Goal: Task Accomplishment & Management: Use online tool/utility

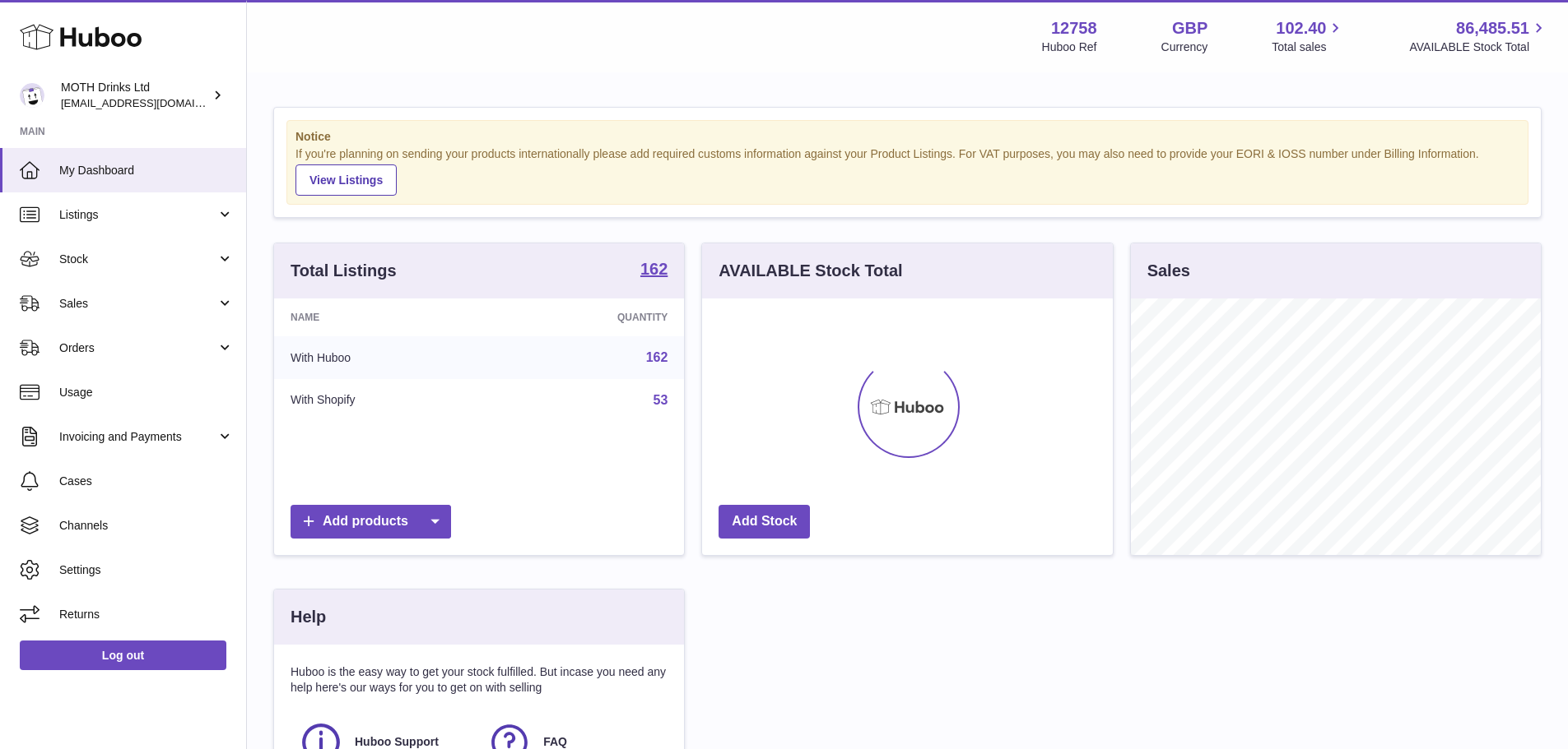
scroll to position [256, 410]
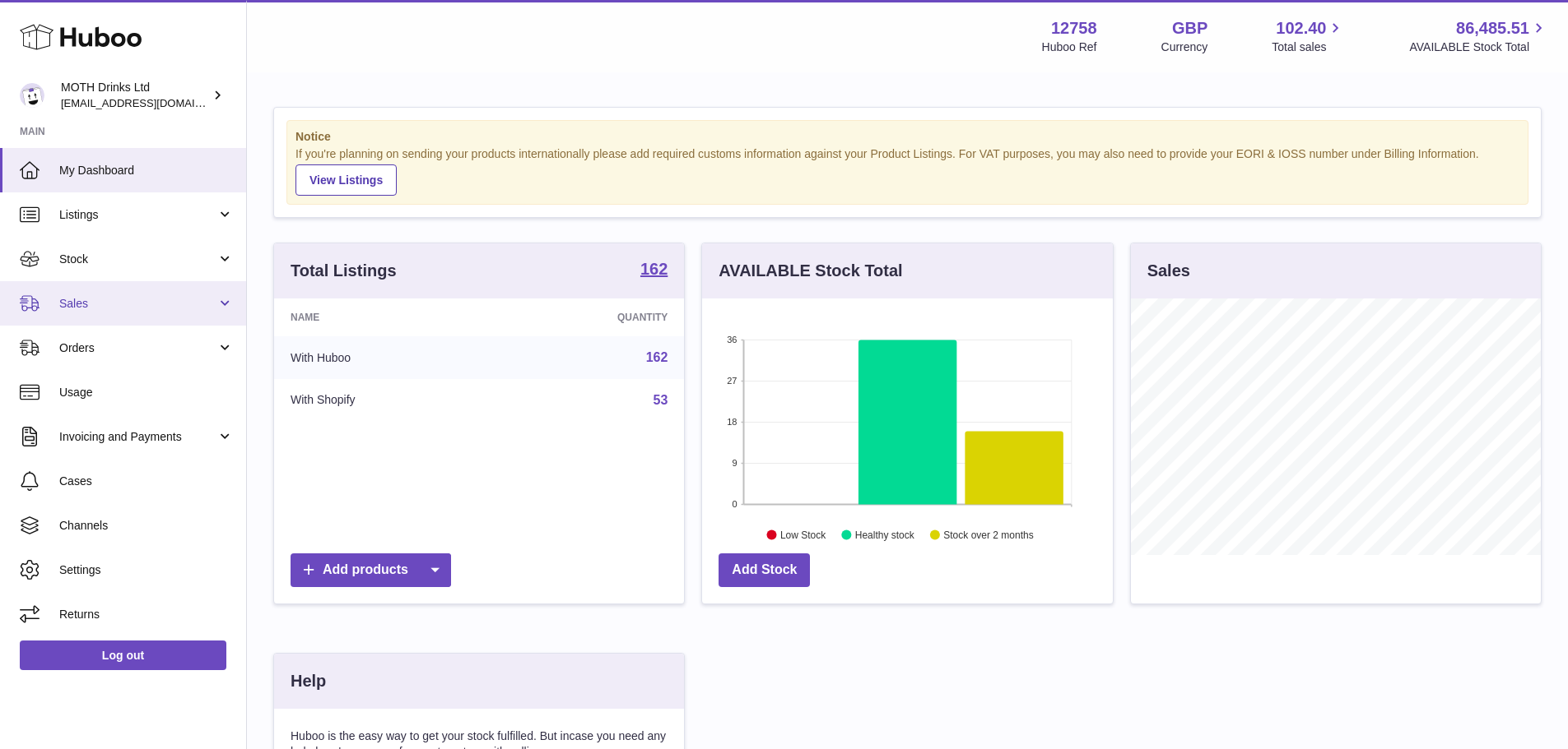
click at [151, 303] on span "Sales" at bounding box center [138, 303] width 157 height 15
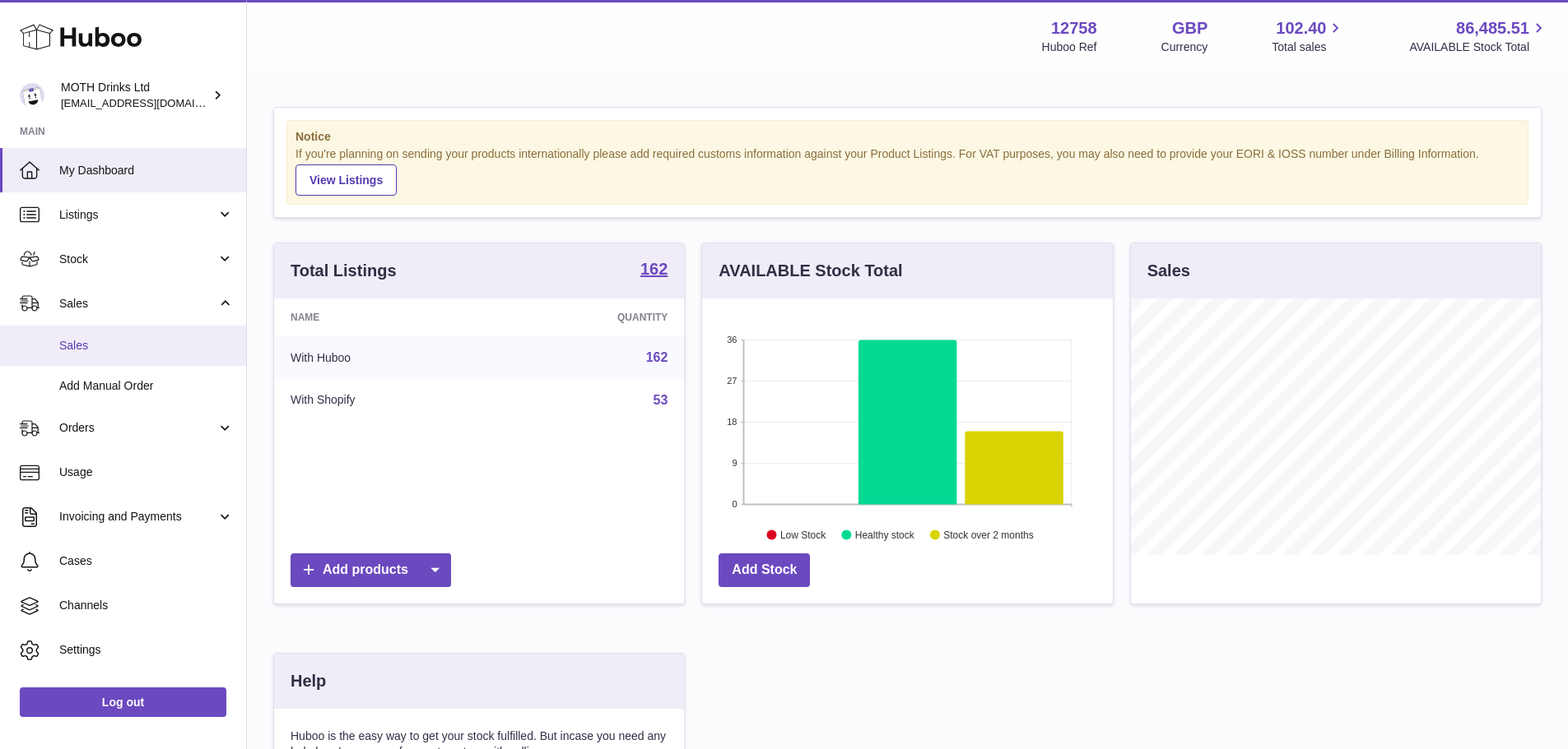
click at [150, 344] on span "Sales" at bounding box center [147, 345] width 175 height 15
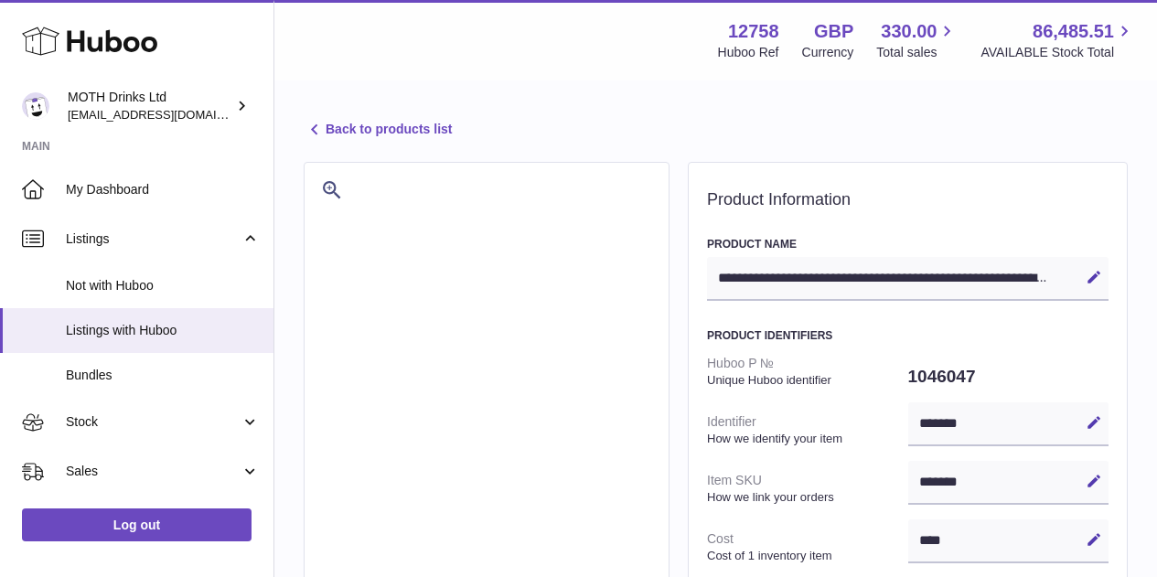
select select
select select "****"
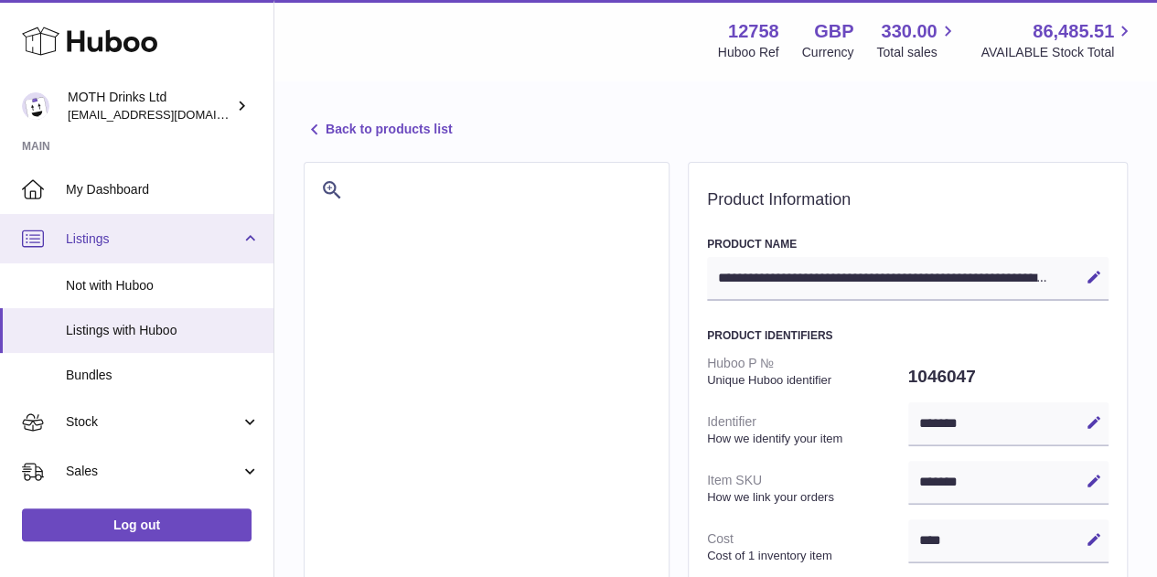
click at [158, 261] on link "Listings" at bounding box center [137, 238] width 274 height 49
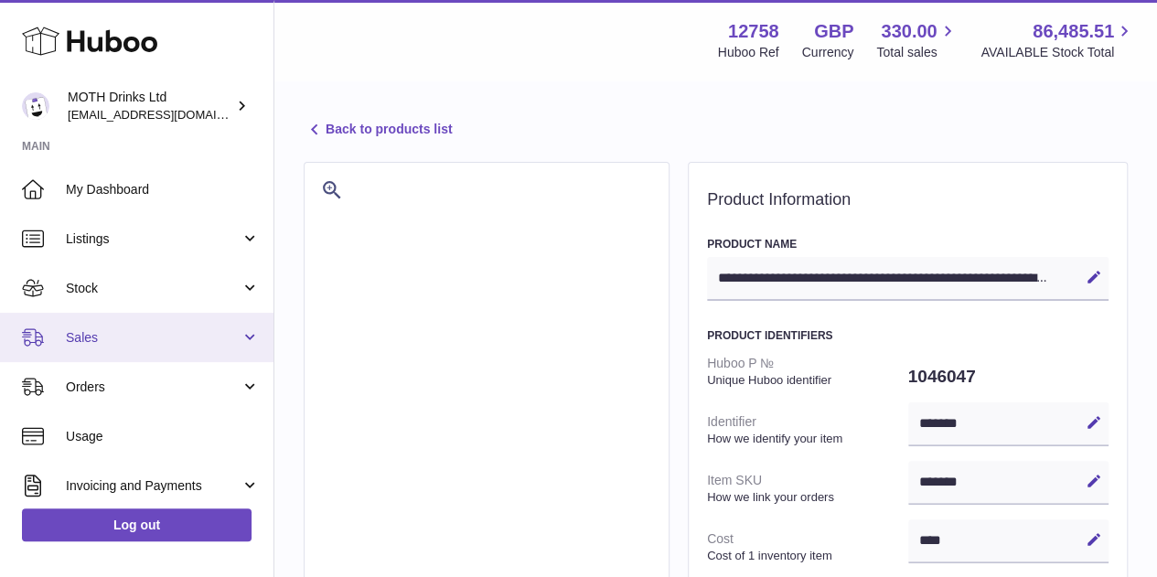
click at [130, 337] on span "Sales" at bounding box center [153, 337] width 175 height 17
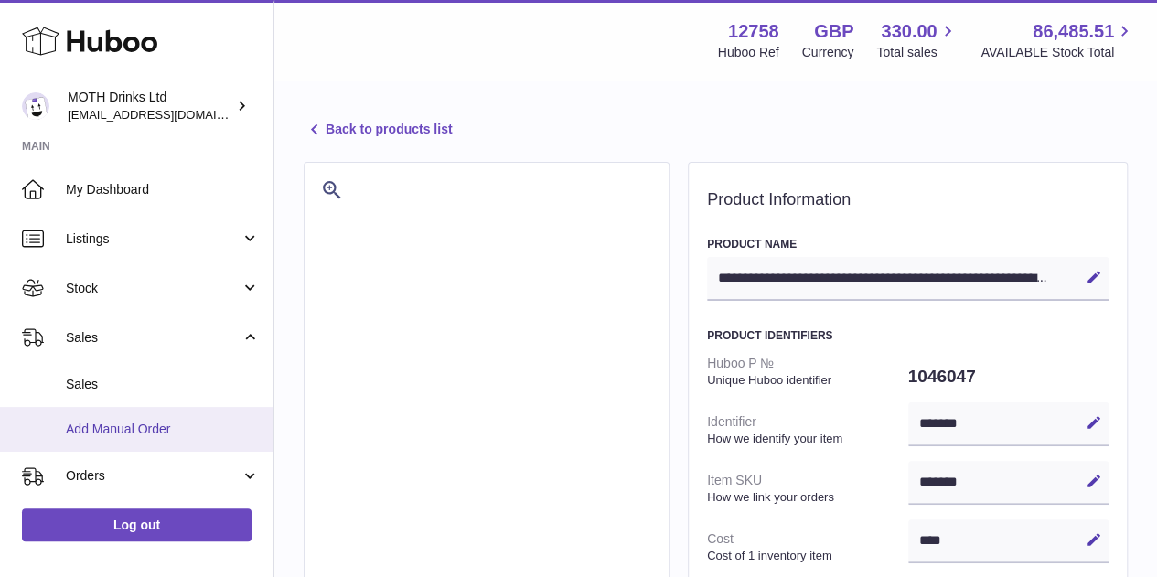
click at [153, 425] on span "Add Manual Order" at bounding box center [163, 429] width 194 height 17
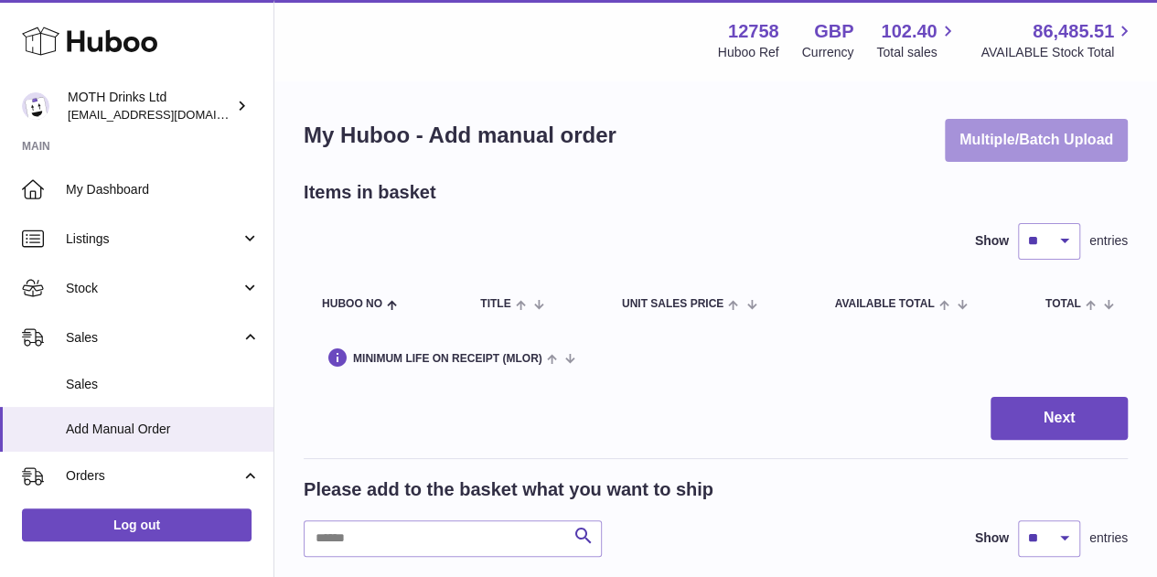
click at [1070, 145] on button "Multiple/Batch Upload" at bounding box center [1036, 140] width 183 height 43
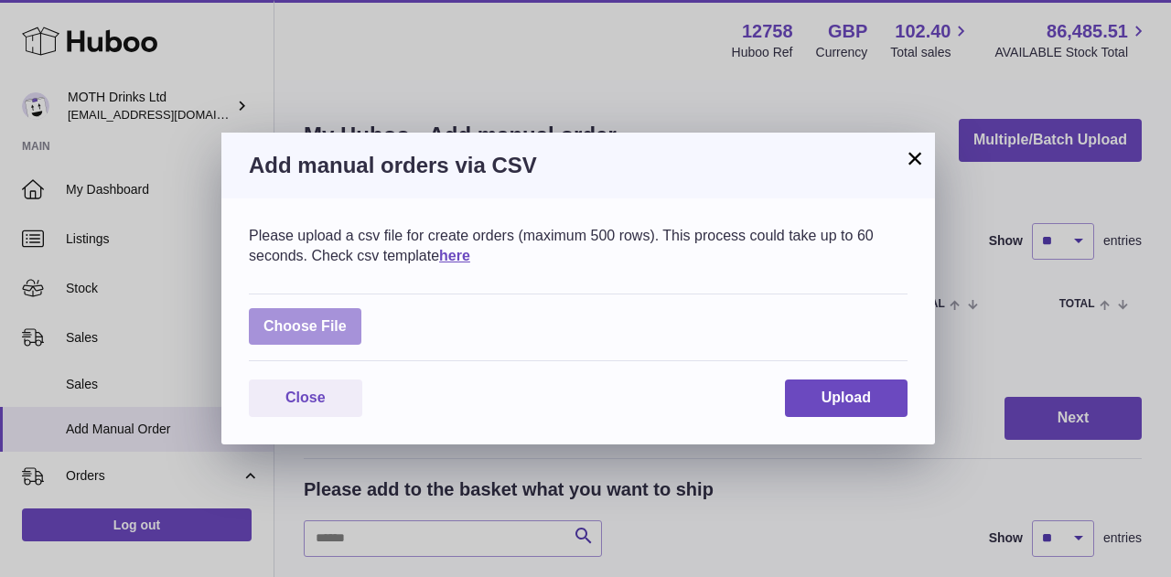
click at [328, 323] on label at bounding box center [305, 327] width 113 height 38
click at [347, 318] on input "file" at bounding box center [347, 317] width 1 height 1
type input "**********"
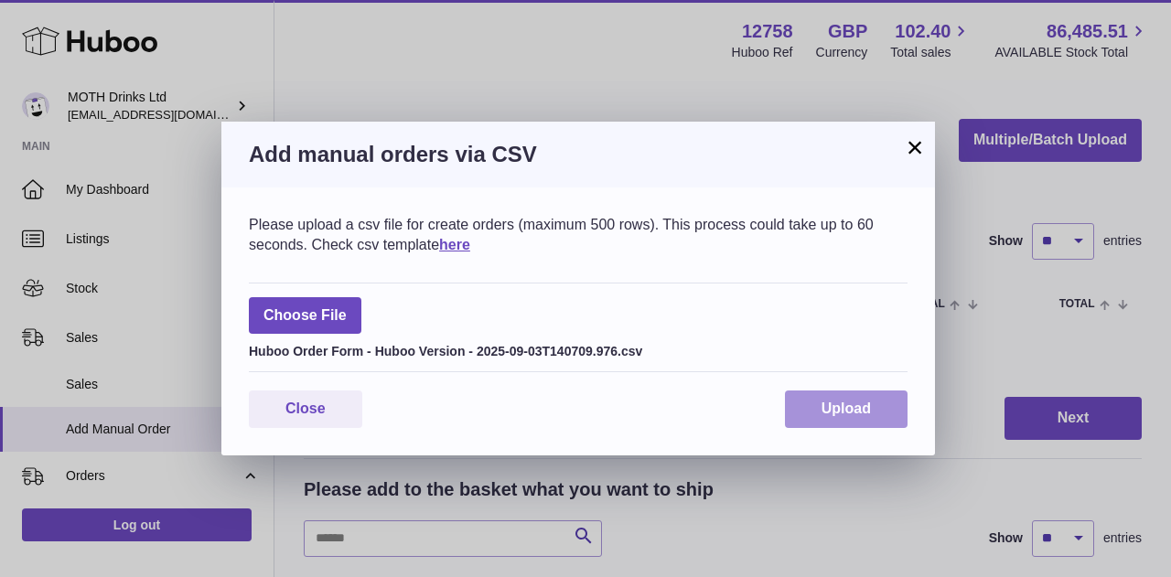
click at [876, 404] on button "Upload" at bounding box center [846, 410] width 123 height 38
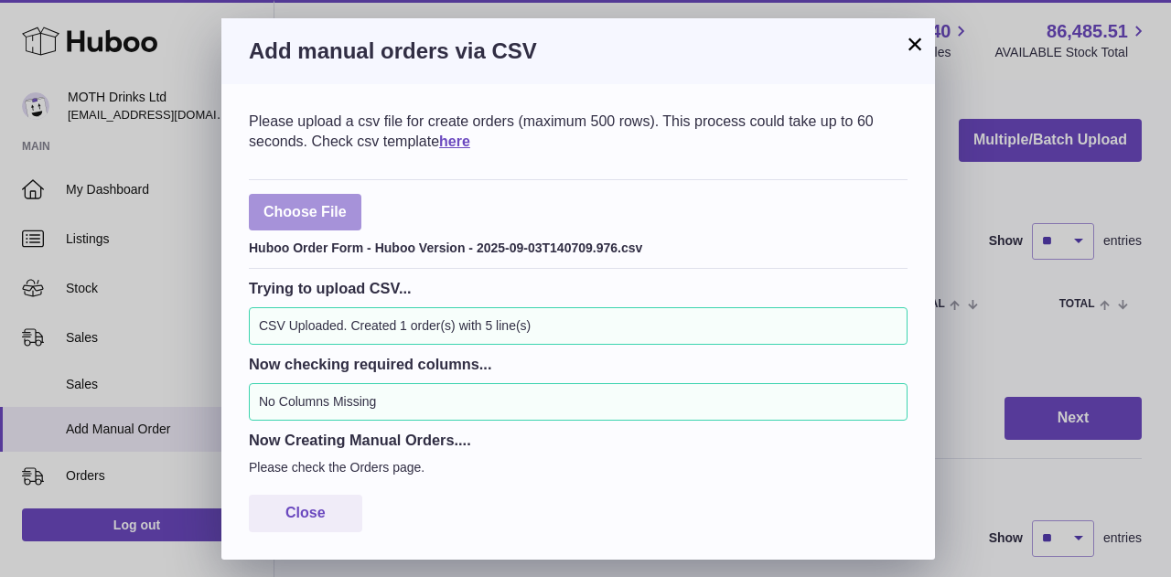
click at [308, 199] on label at bounding box center [305, 213] width 113 height 38
click at [347, 203] on input "file" at bounding box center [347, 203] width 1 height 1
type input "**********"
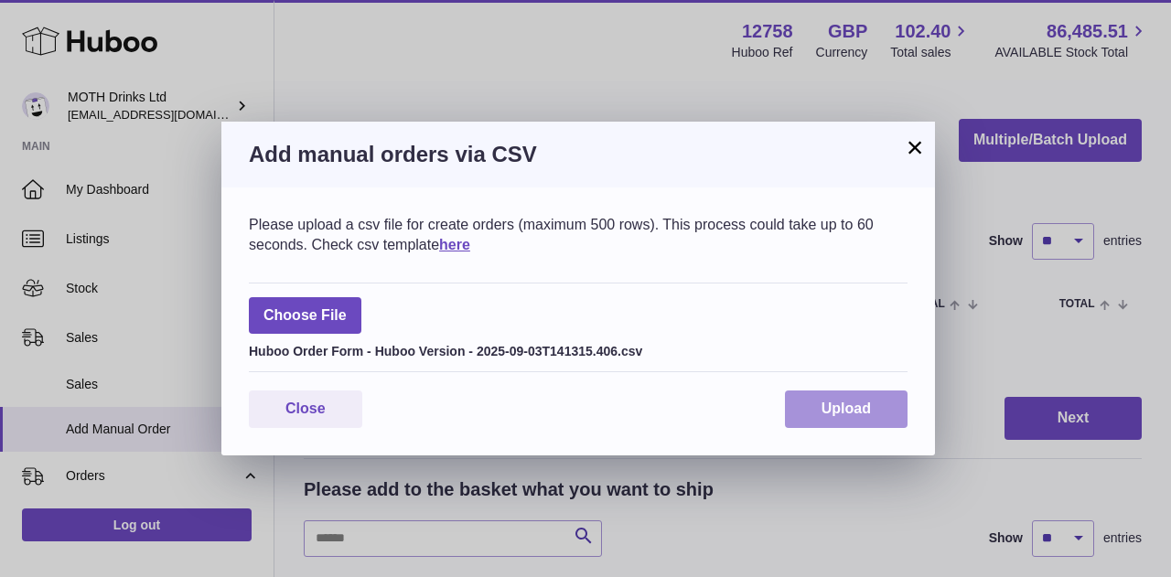
click at [829, 414] on span "Upload" at bounding box center [845, 409] width 49 height 16
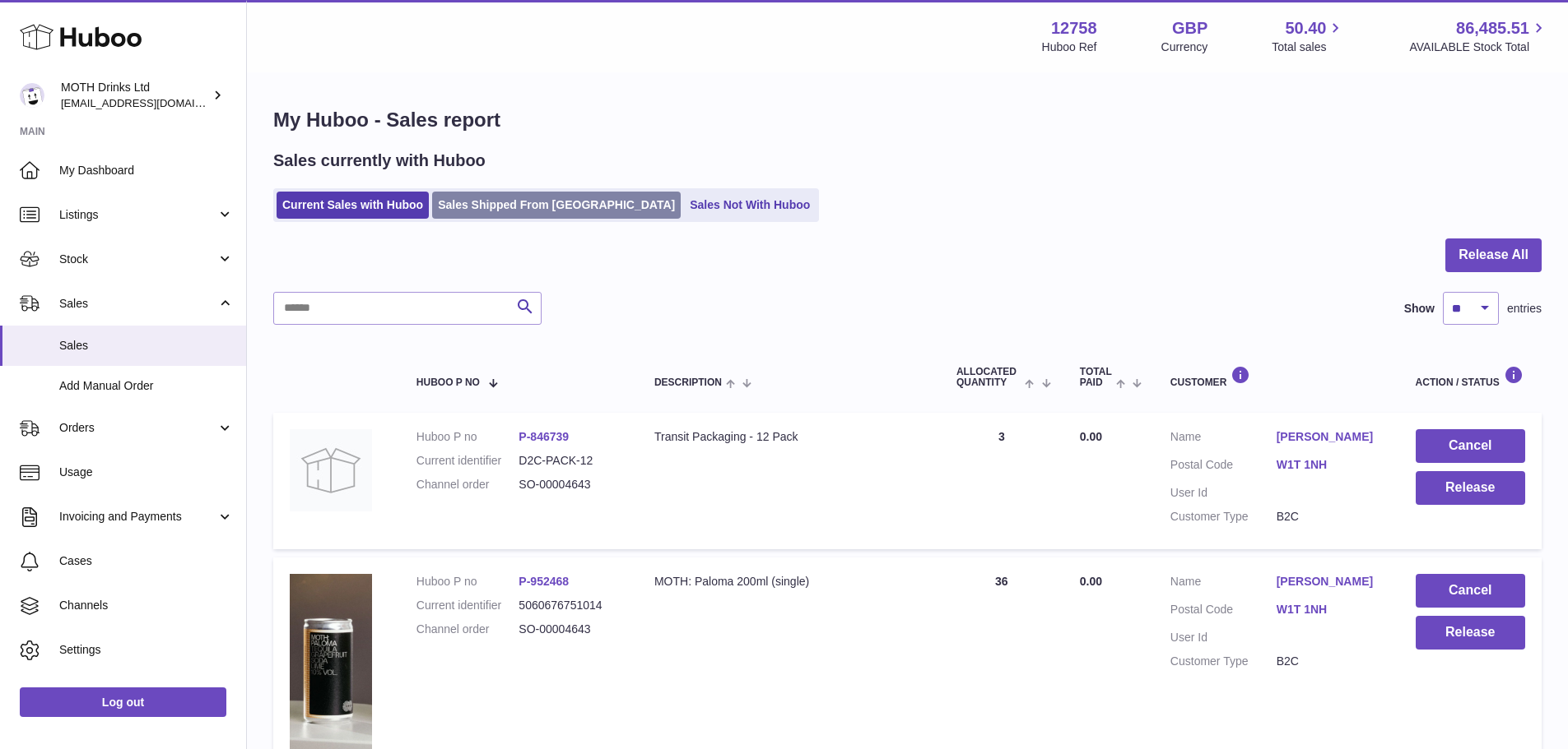
click at [542, 199] on link "Sales Shipped From [GEOGRAPHIC_DATA]" at bounding box center [556, 205] width 248 height 27
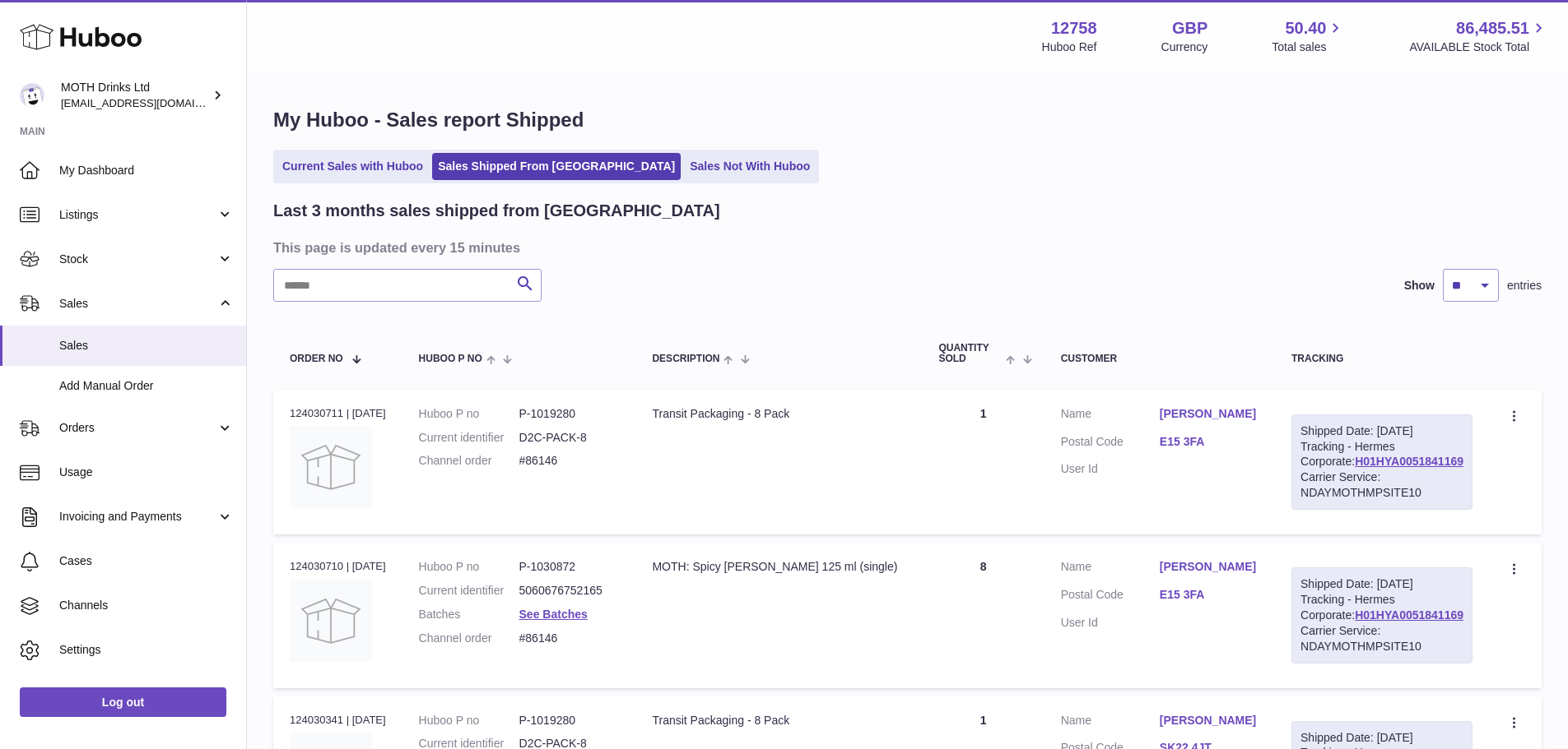
click at [459, 293] on input "text" at bounding box center [408, 285] width 268 height 33
type input "******"
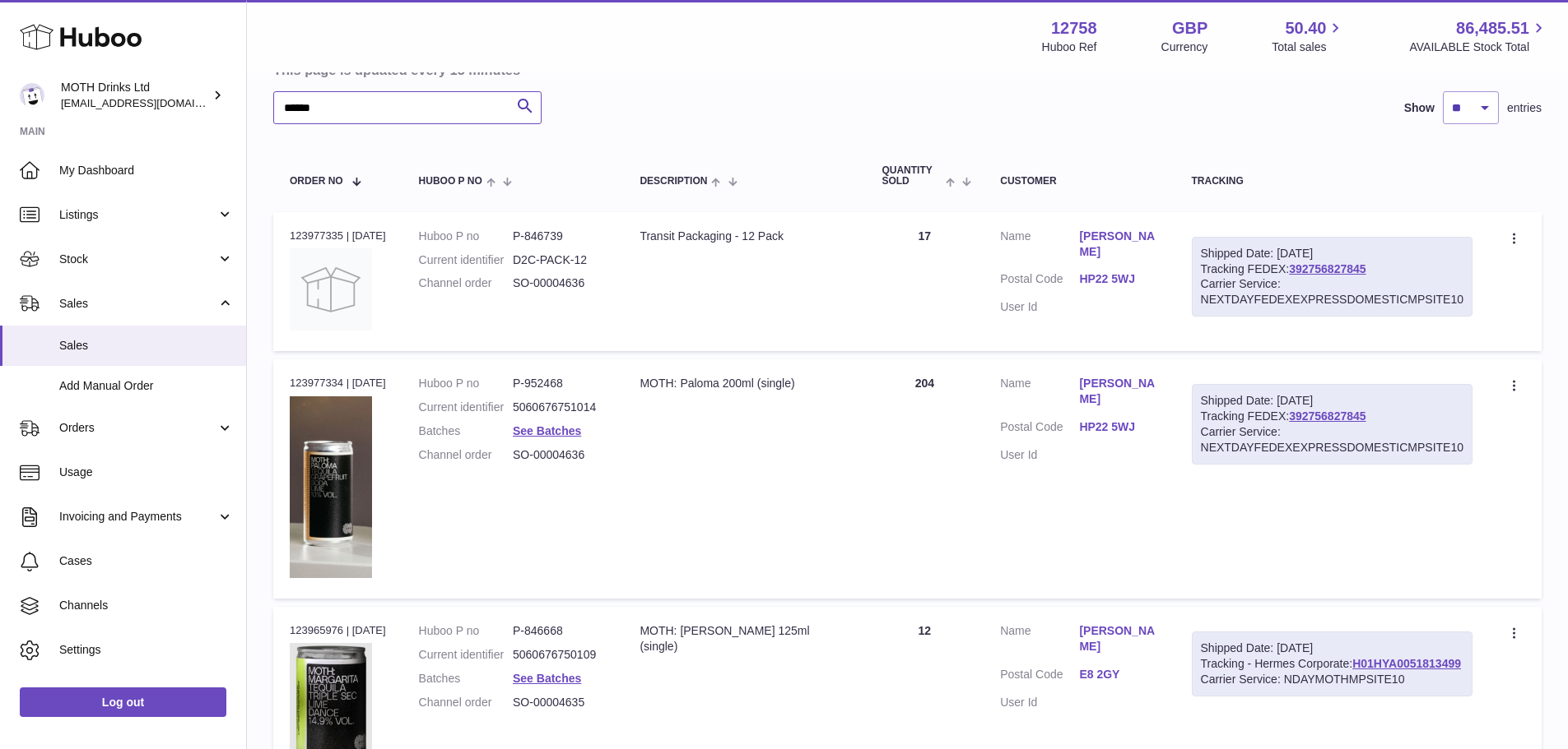
scroll to position [181, 0]
click at [1312, 264] on link "392756827845" at bounding box center [1327, 265] width 76 height 13
drag, startPoint x: 1080, startPoint y: 281, endPoint x: 1141, endPoint y: 272, distance: 61.7
click at [1141, 272] on dl "Customer Name Monika Dimanova Postal Code HP22 5WJ User Id" at bounding box center [1079, 273] width 158 height 95
copy dl "HP22 5WJ"
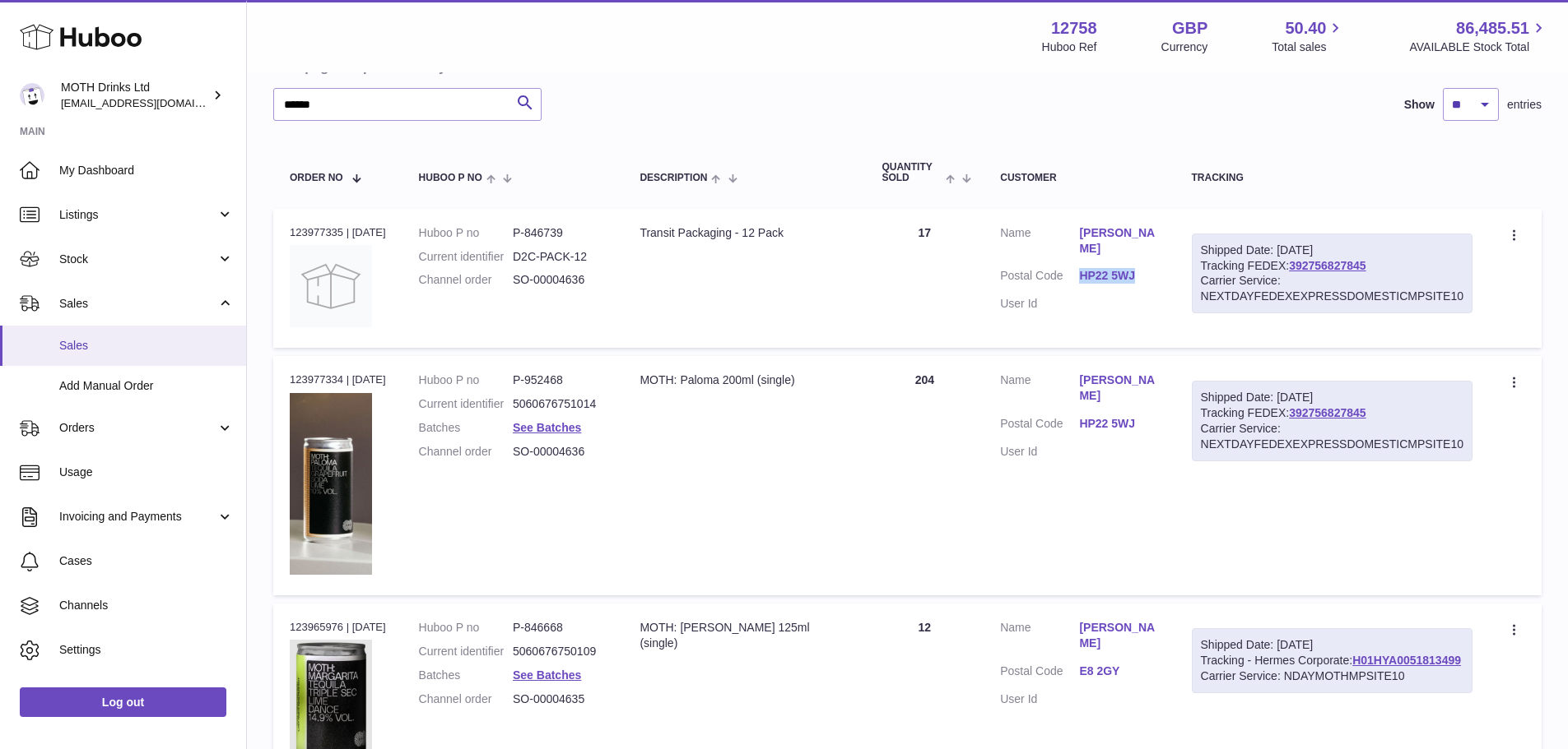
click at [117, 361] on link "Sales" at bounding box center [123, 345] width 246 height 40
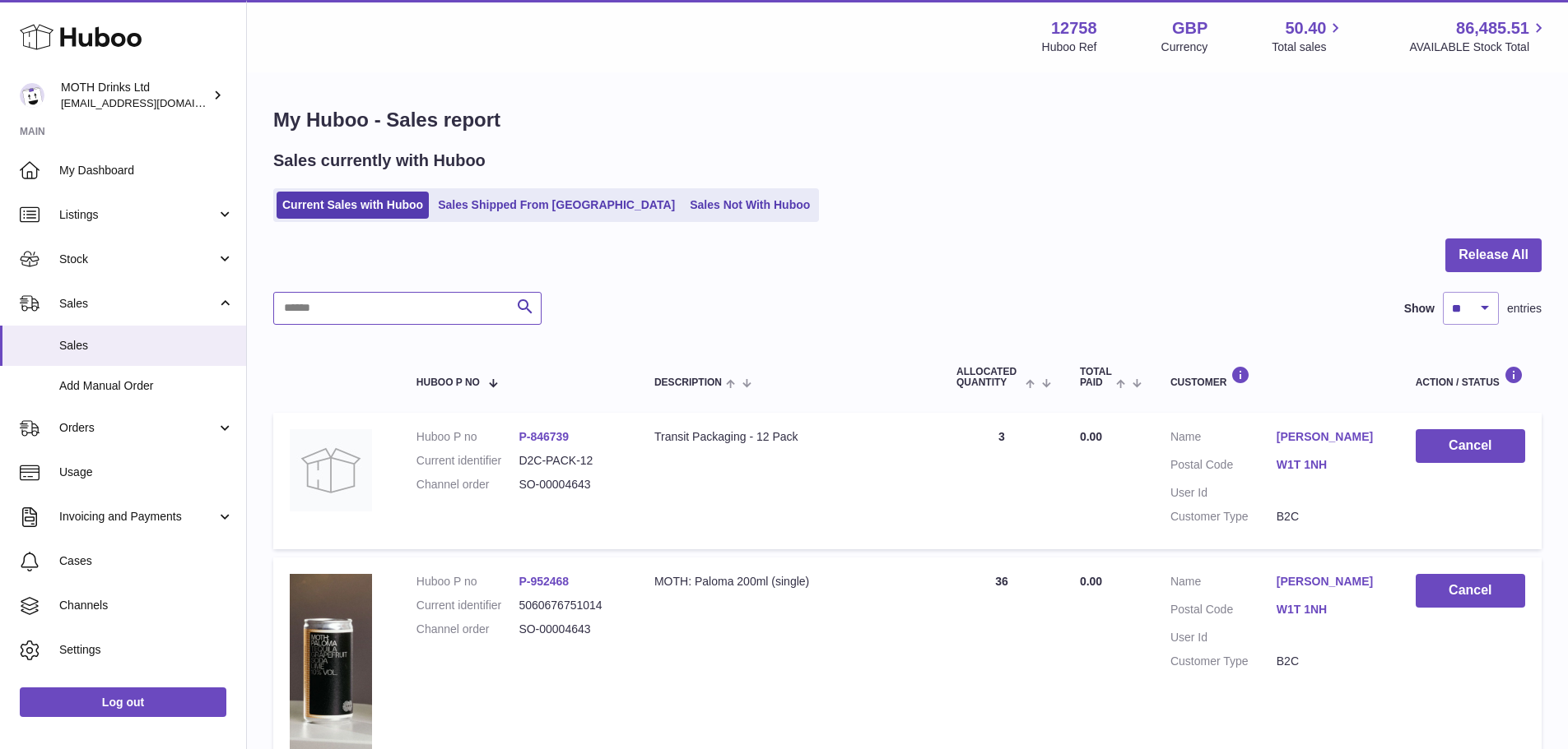
click at [382, 304] on input "text" at bounding box center [408, 308] width 268 height 33
type input "**********"
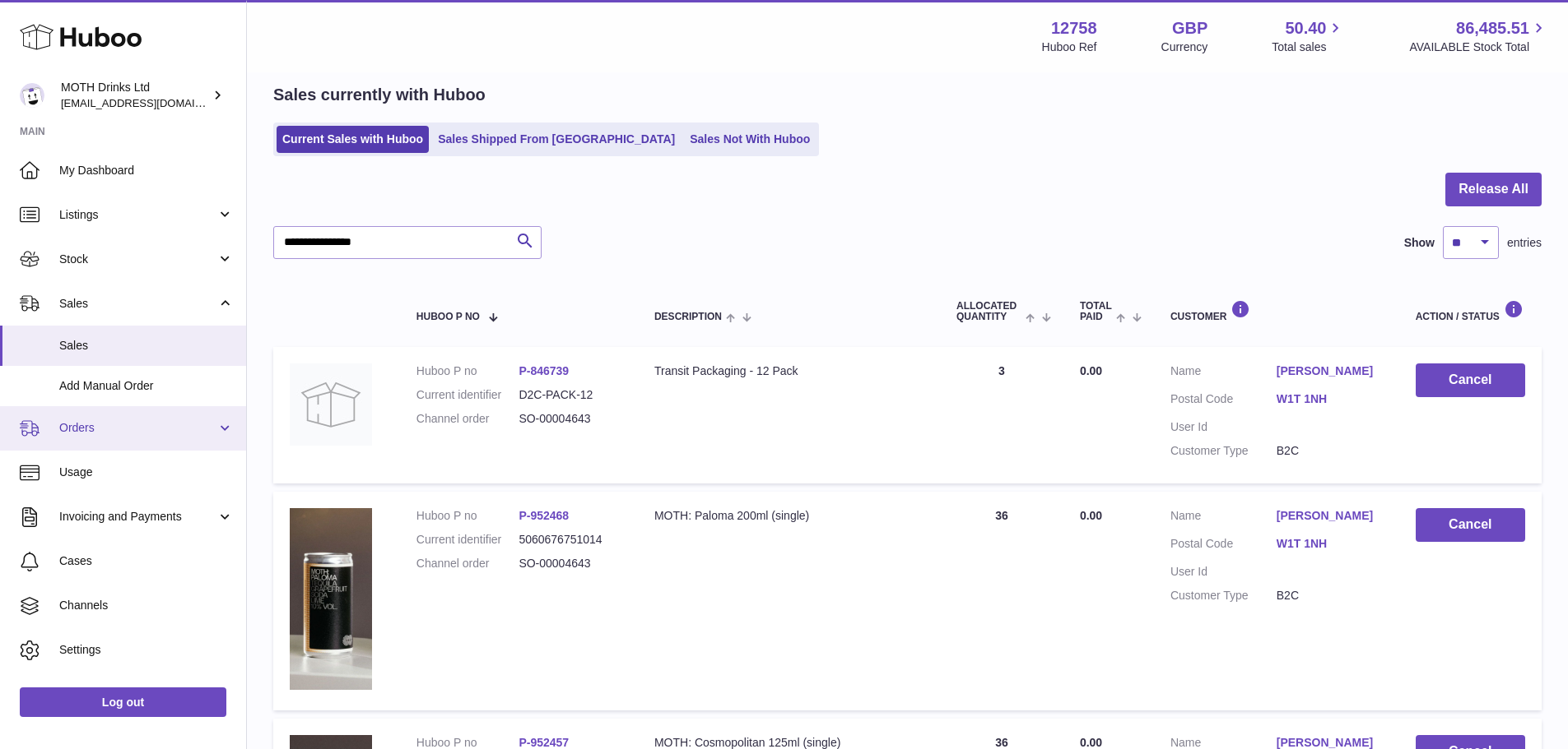
click at [107, 442] on link "Orders" at bounding box center [123, 428] width 246 height 44
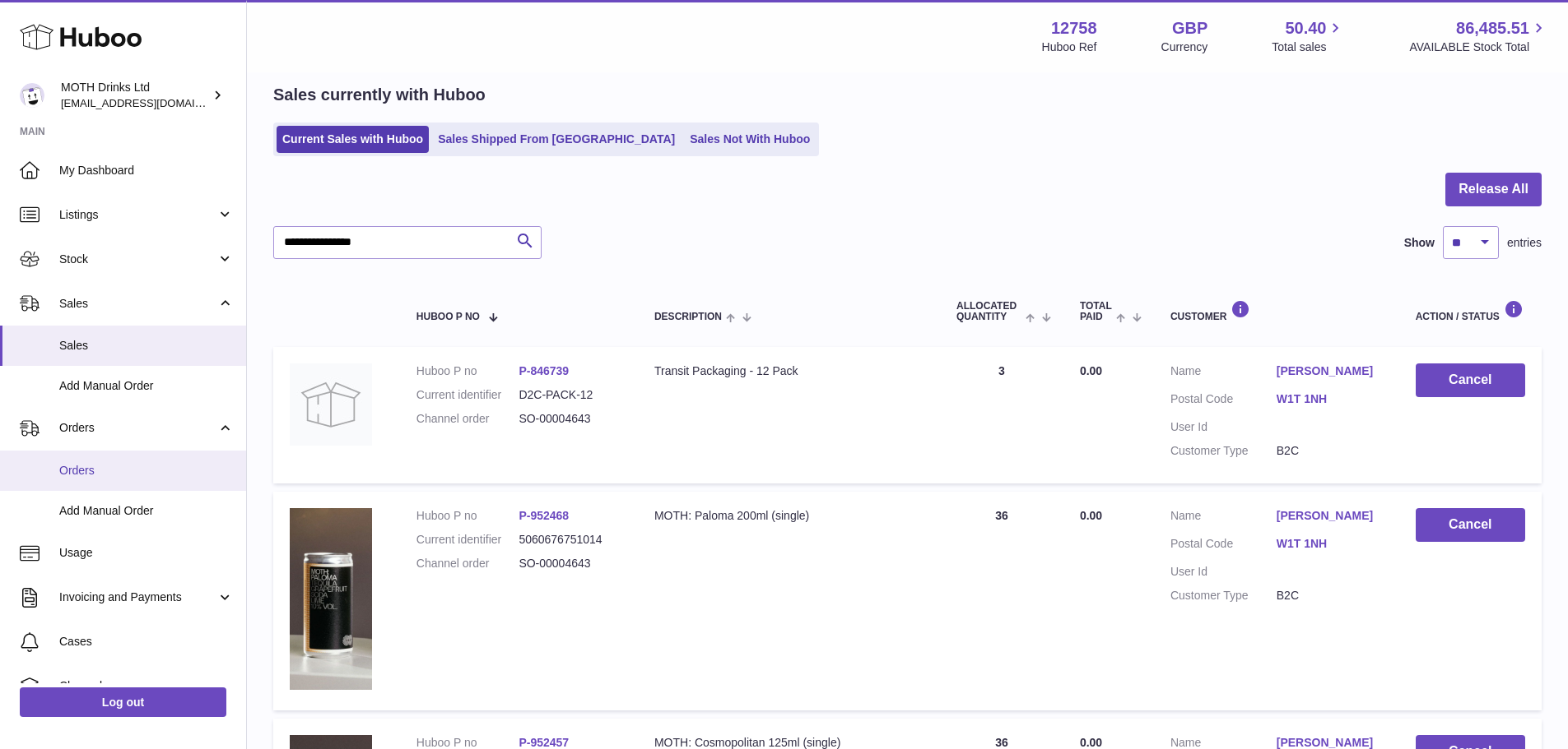
click at [108, 479] on link "Orders" at bounding box center [123, 470] width 246 height 40
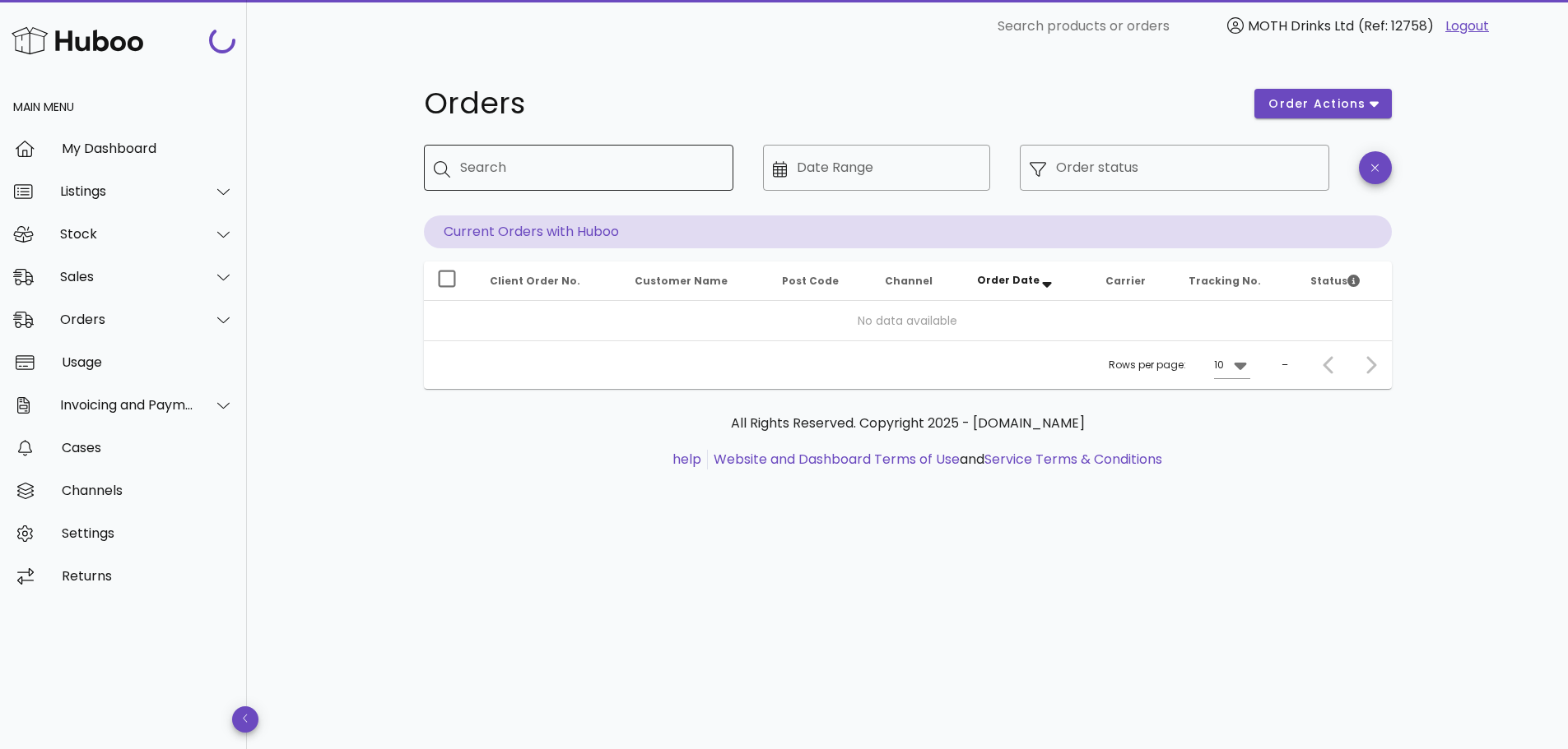
click at [516, 150] on div "Search" at bounding box center [589, 167] width 260 height 46
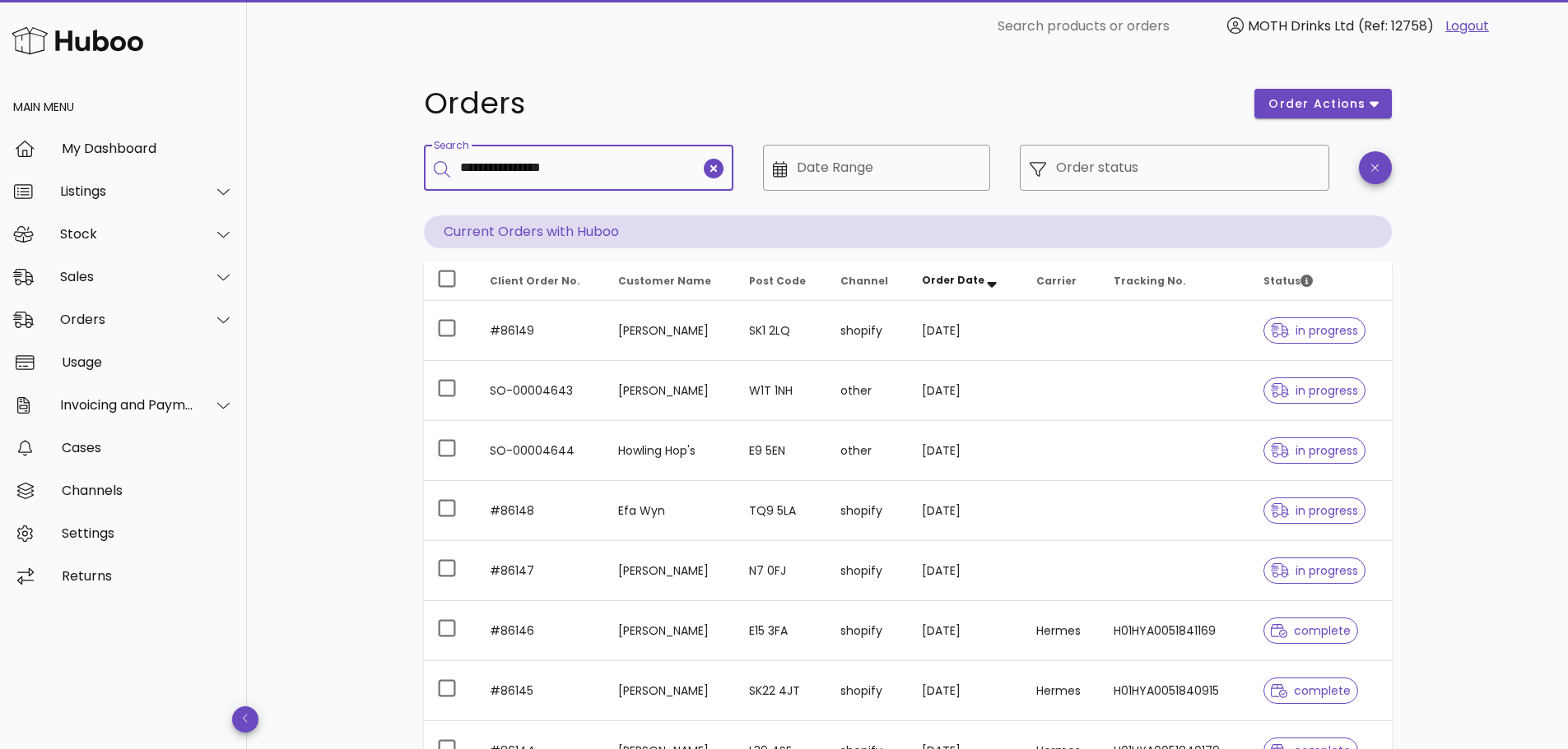
type input "**********"
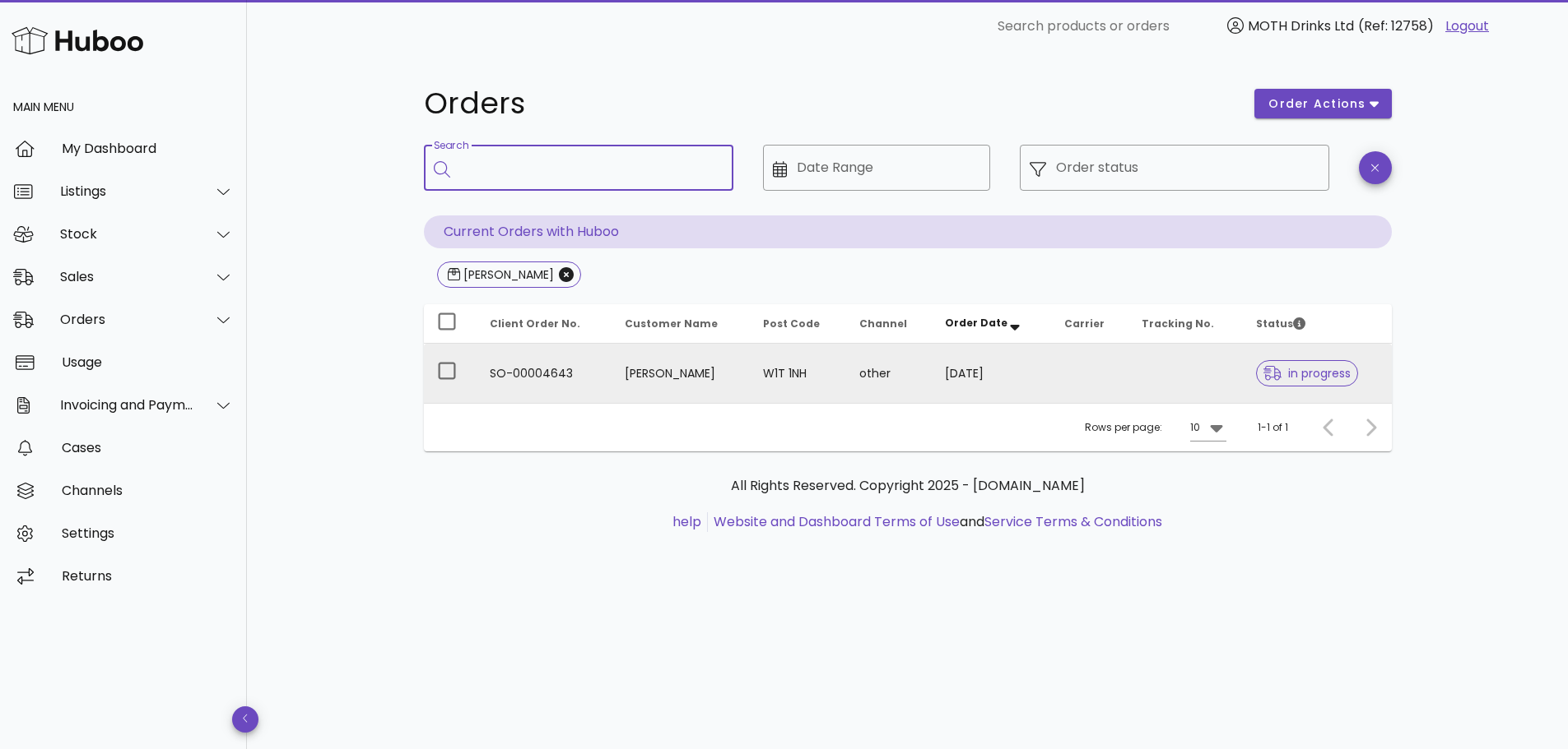
click at [1279, 374] on div at bounding box center [1275, 373] width 24 height 16
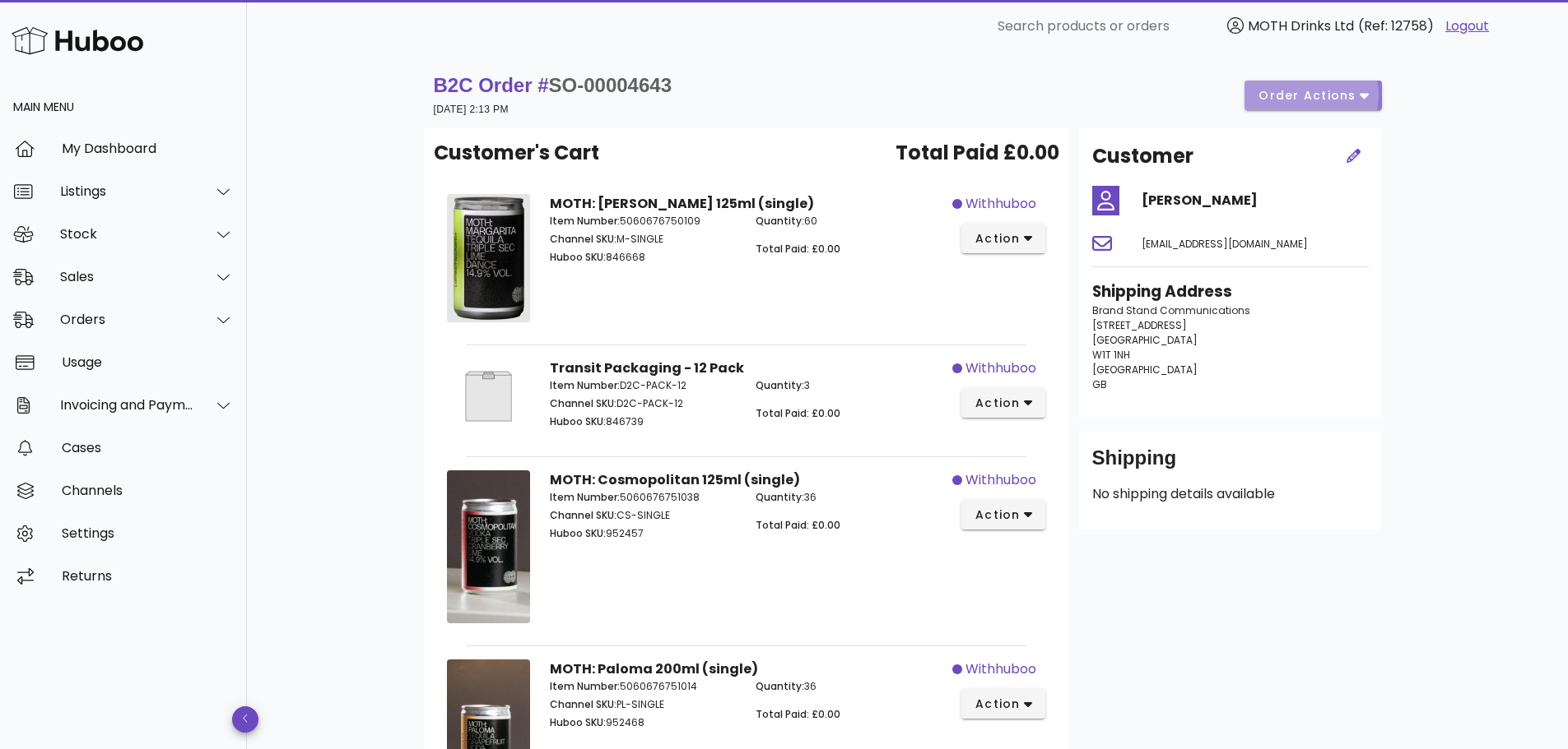
click at [1331, 92] on span "order actions" at bounding box center [1307, 95] width 99 height 17
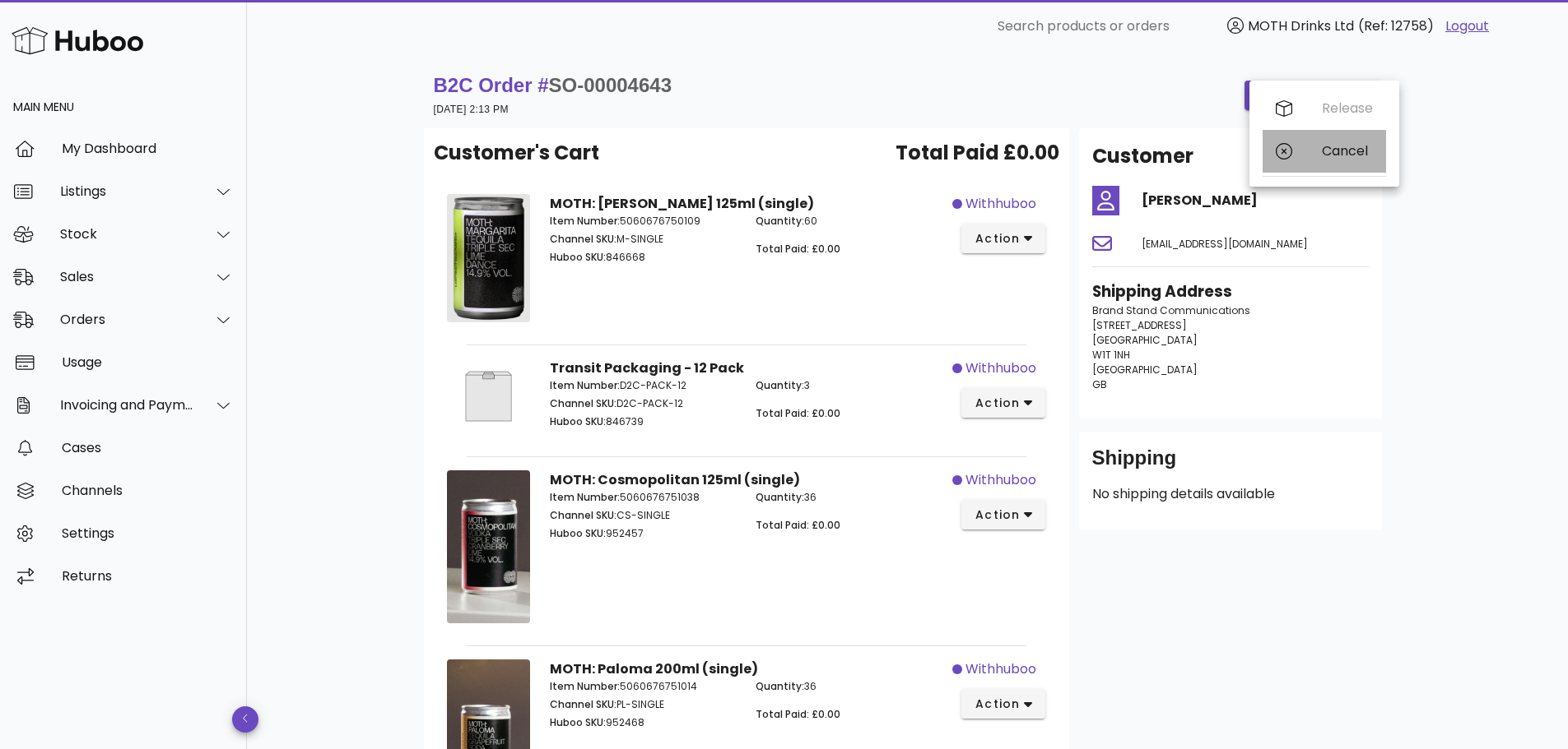
click at [1325, 159] on div "Cancel" at bounding box center [1347, 150] width 51 height 15
click at [100, 269] on div "Sales" at bounding box center [127, 276] width 134 height 15
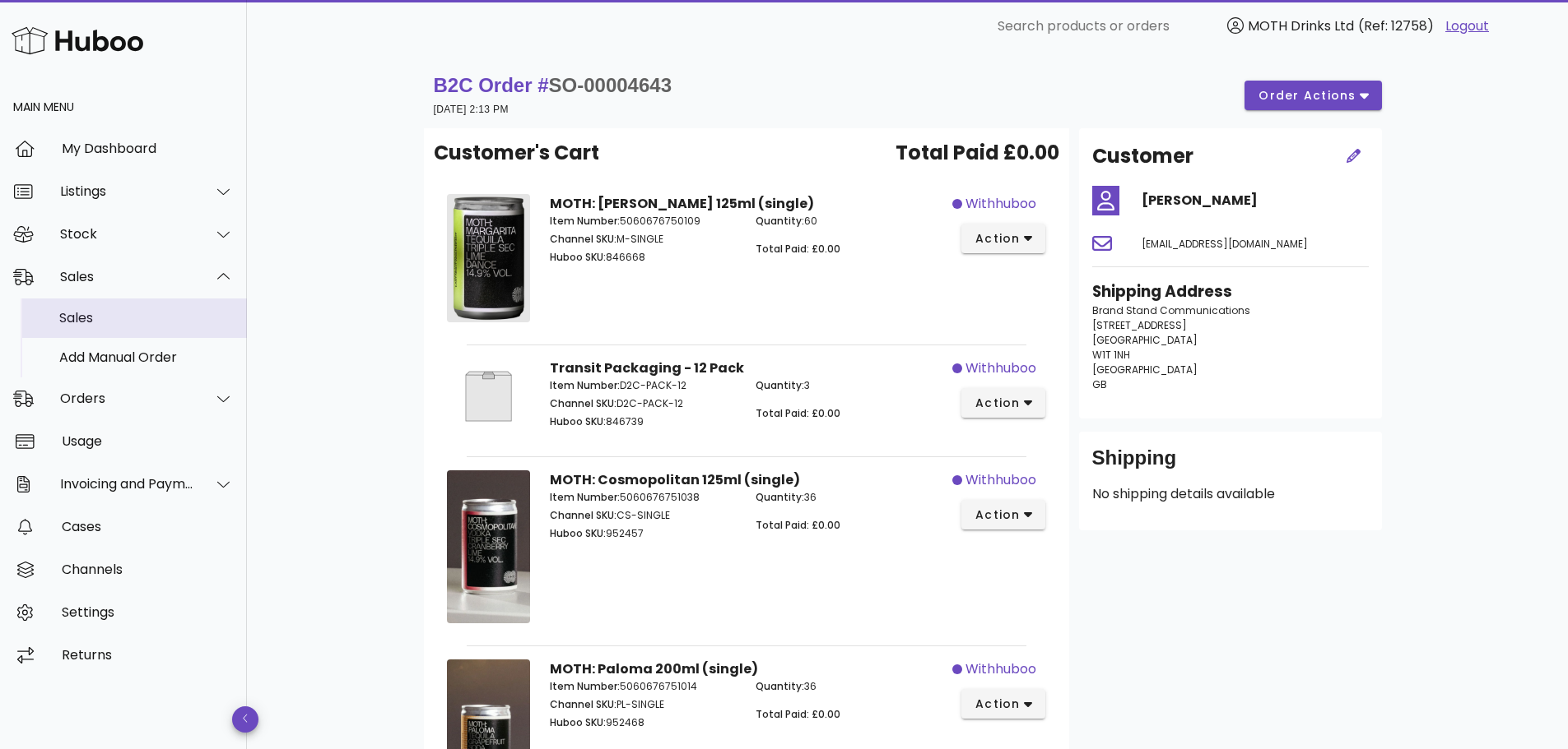
click at [104, 324] on div "Sales" at bounding box center [147, 317] width 175 height 15
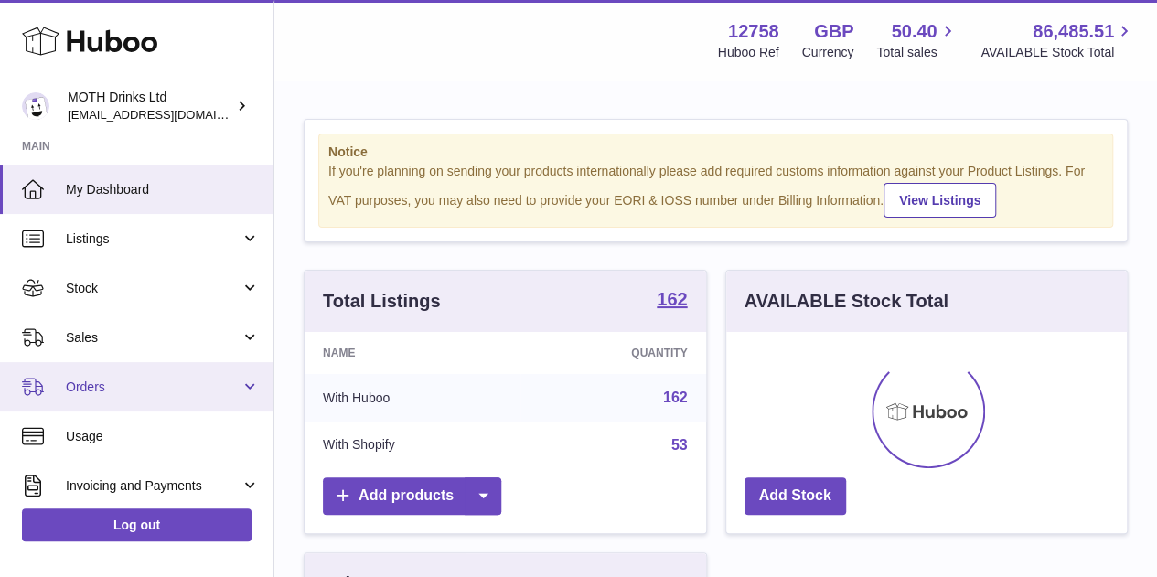
scroll to position [285, 401]
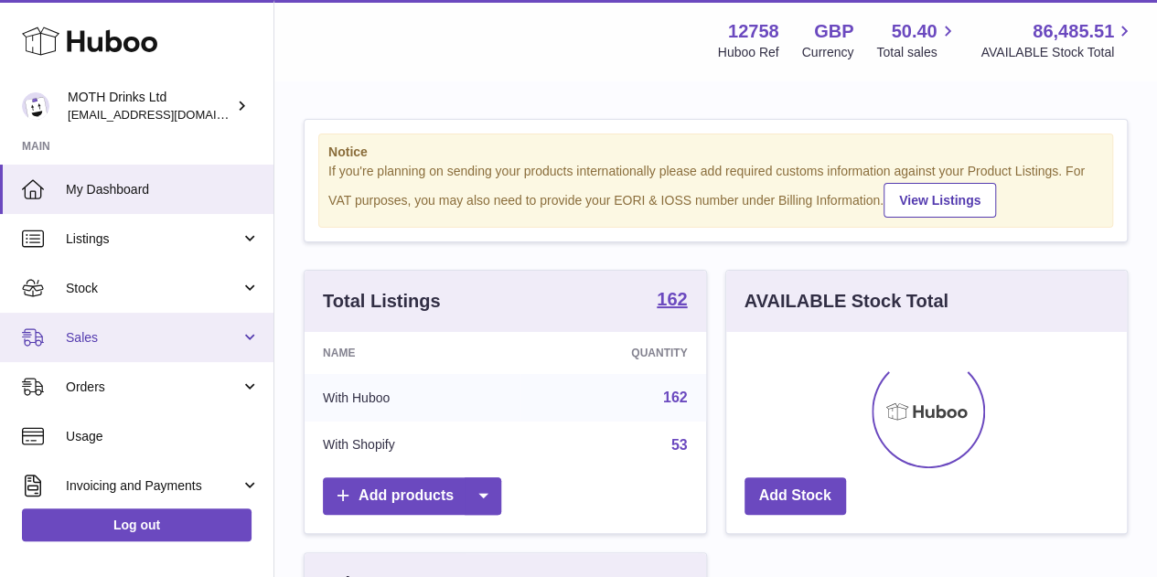
click at [127, 348] on link "Sales" at bounding box center [137, 337] width 274 height 49
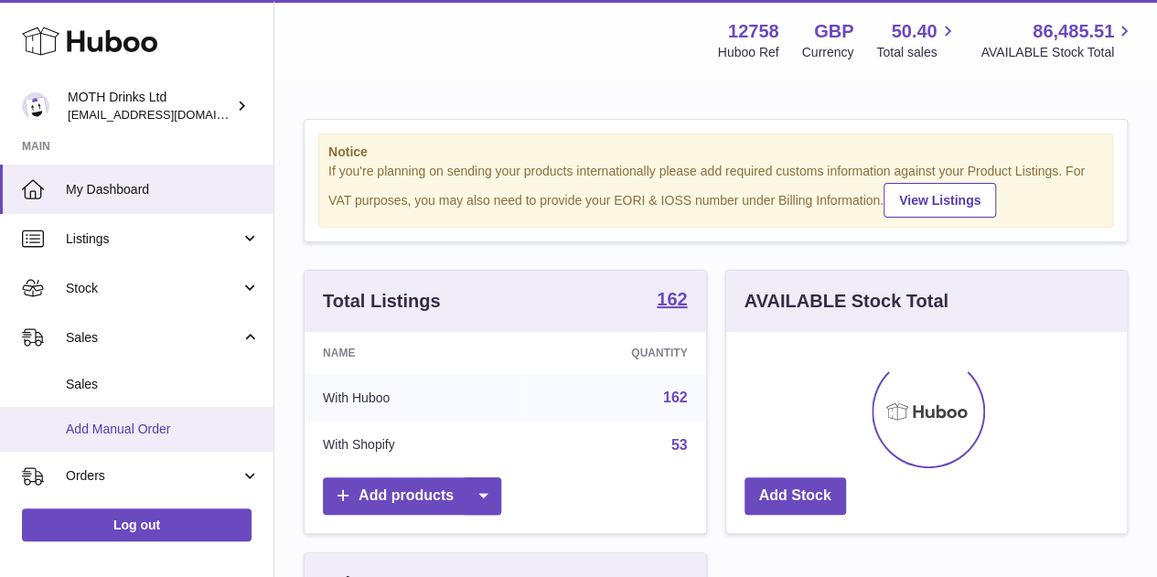
click at [128, 419] on link "Add Manual Order" at bounding box center [137, 429] width 274 height 45
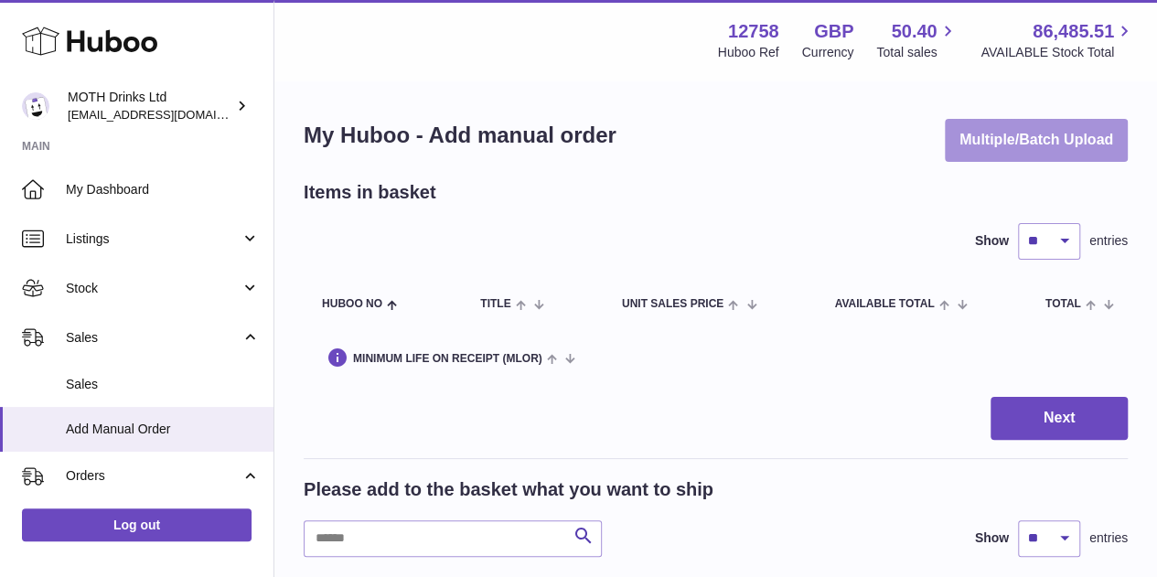
click at [1037, 149] on button "Multiple/Batch Upload" at bounding box center [1036, 140] width 183 height 43
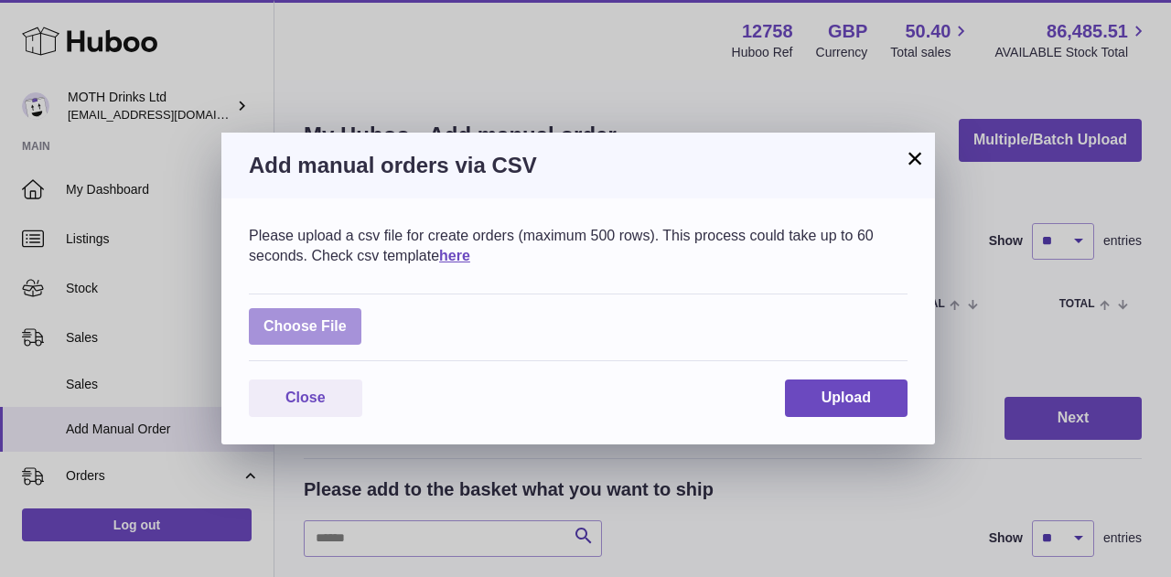
click at [317, 314] on label at bounding box center [305, 327] width 113 height 38
click at [347, 317] on input "file" at bounding box center [347, 317] width 1 height 1
type input "**********"
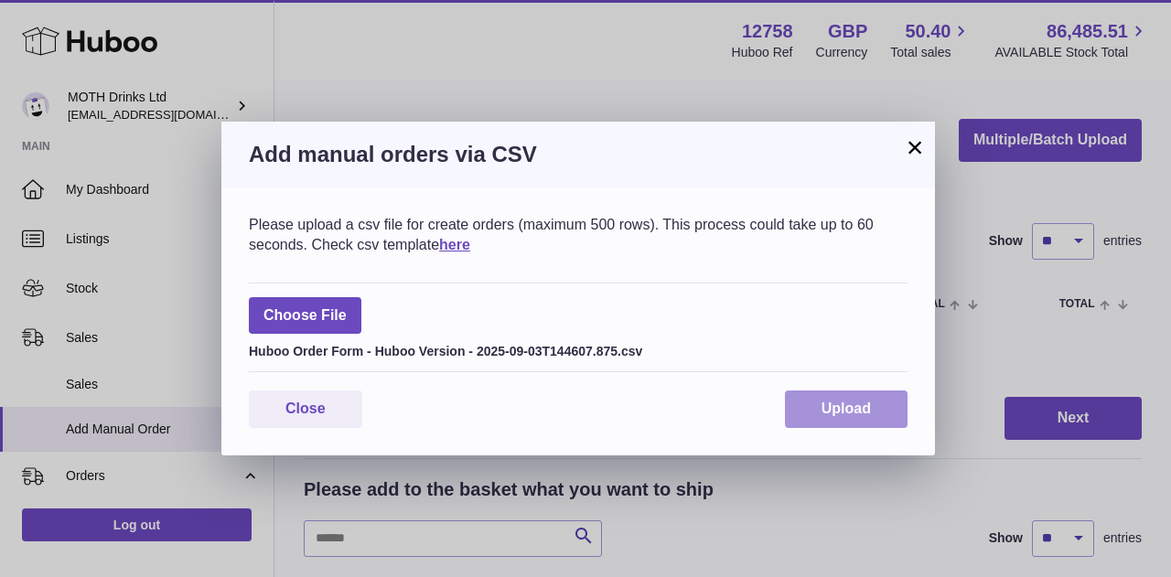
click at [855, 391] on button "Upload" at bounding box center [846, 410] width 123 height 38
